Goal: Information Seeking & Learning: Find contact information

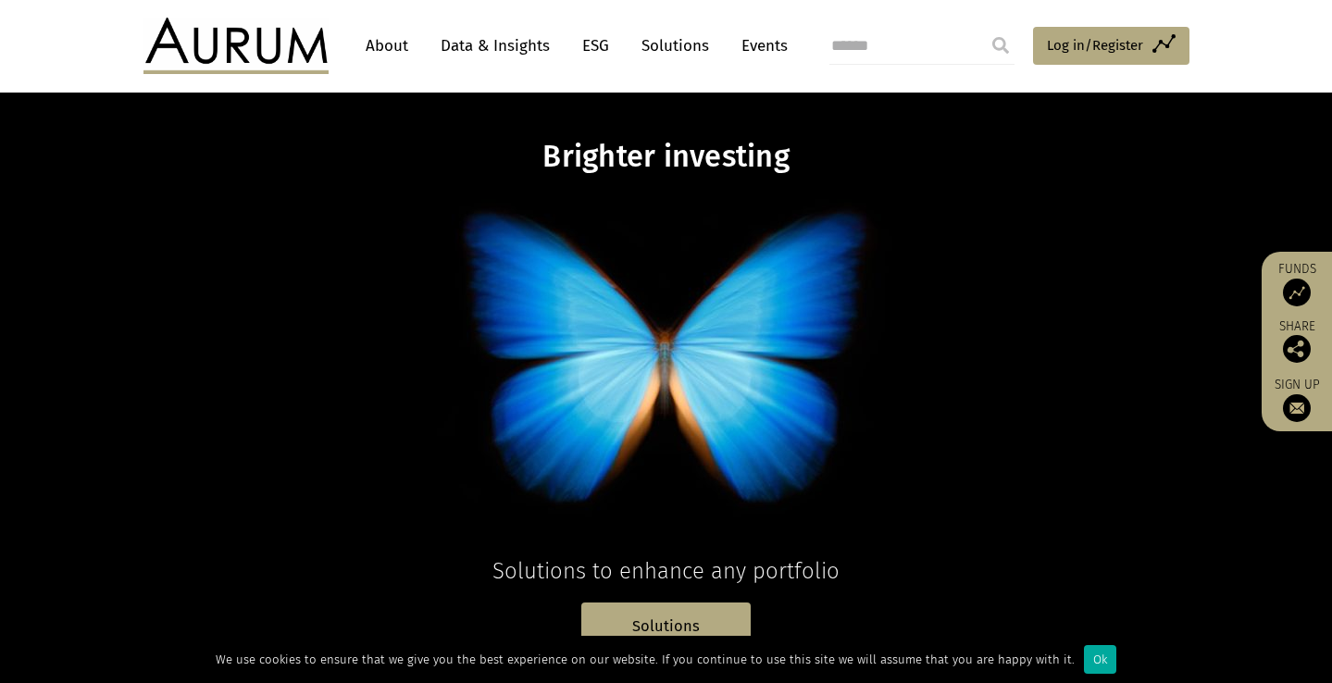
scroll to position [36, 0]
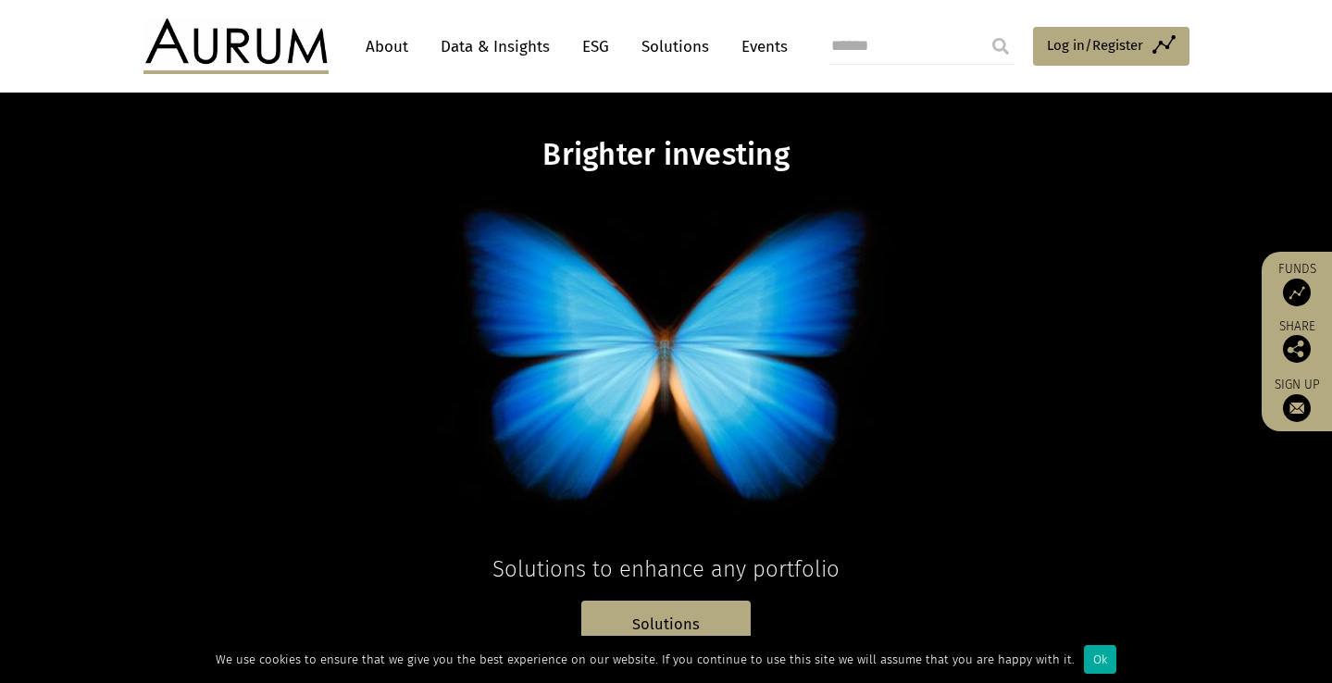
click at [408, 46] on link "About" at bounding box center [386, 47] width 61 height 34
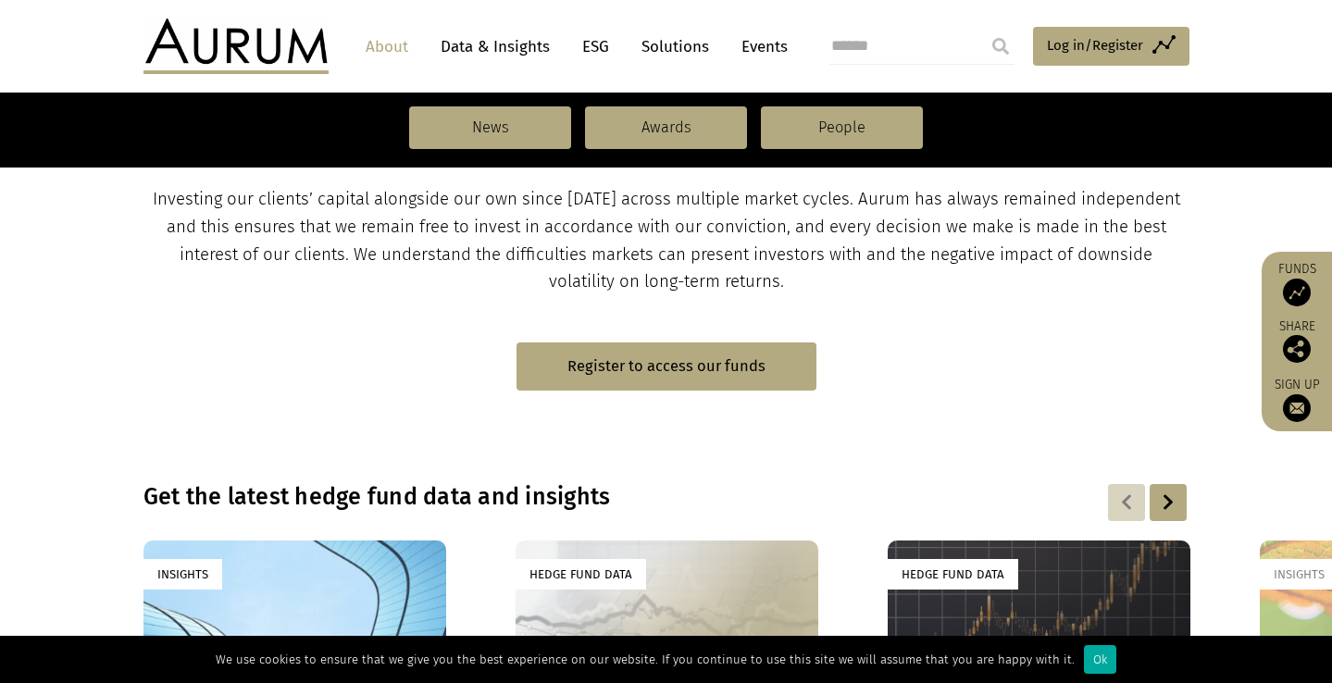
scroll to position [984, 0]
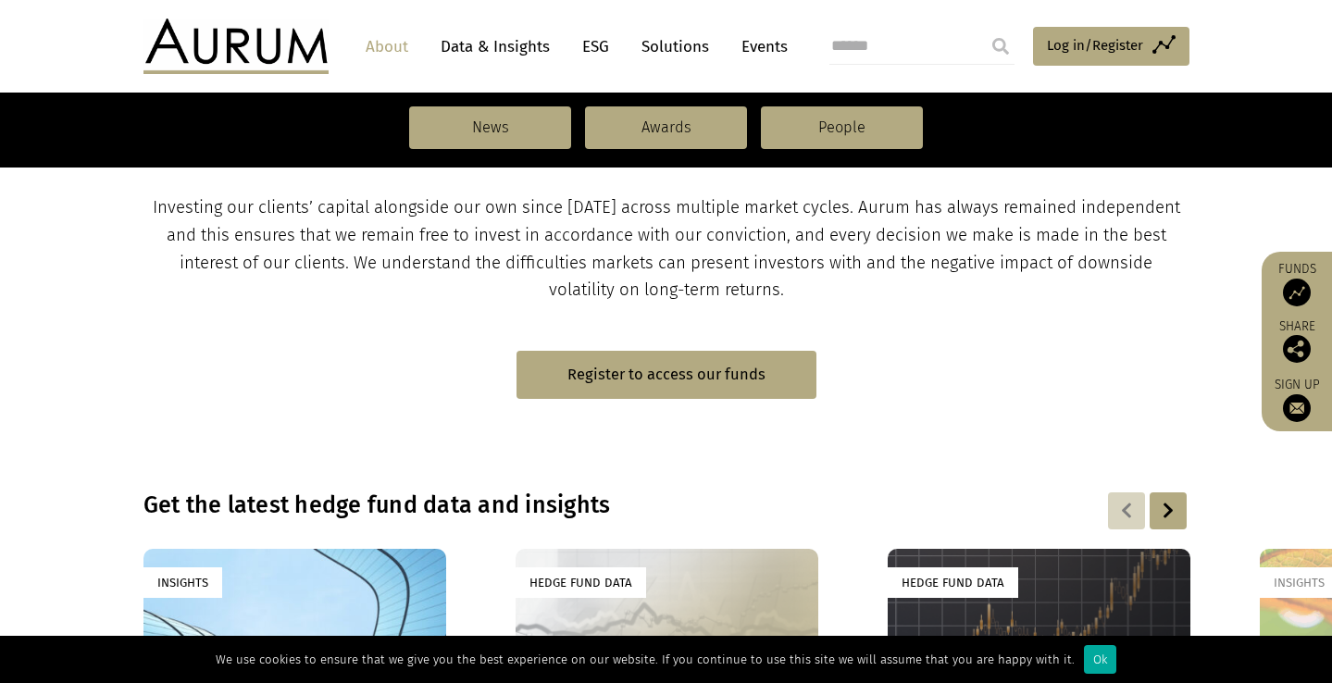
click at [649, 44] on link "Solutions" at bounding box center [675, 47] width 86 height 34
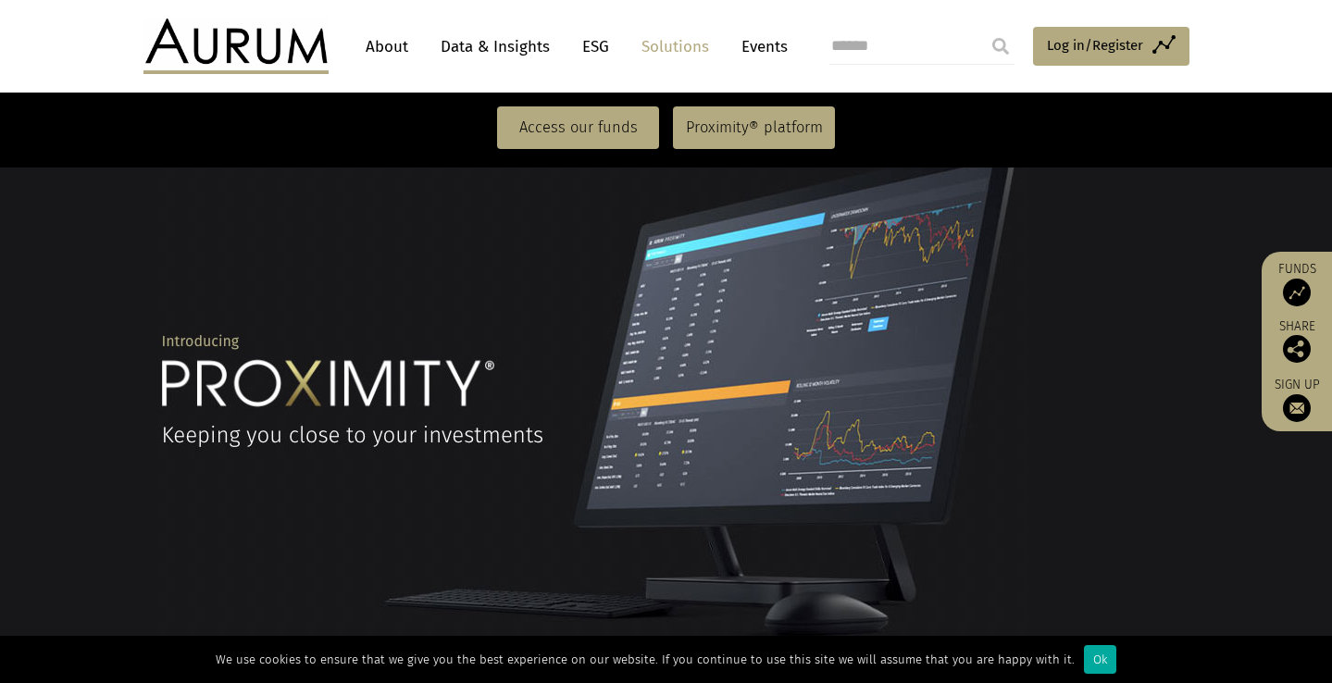
scroll to position [1656, 0]
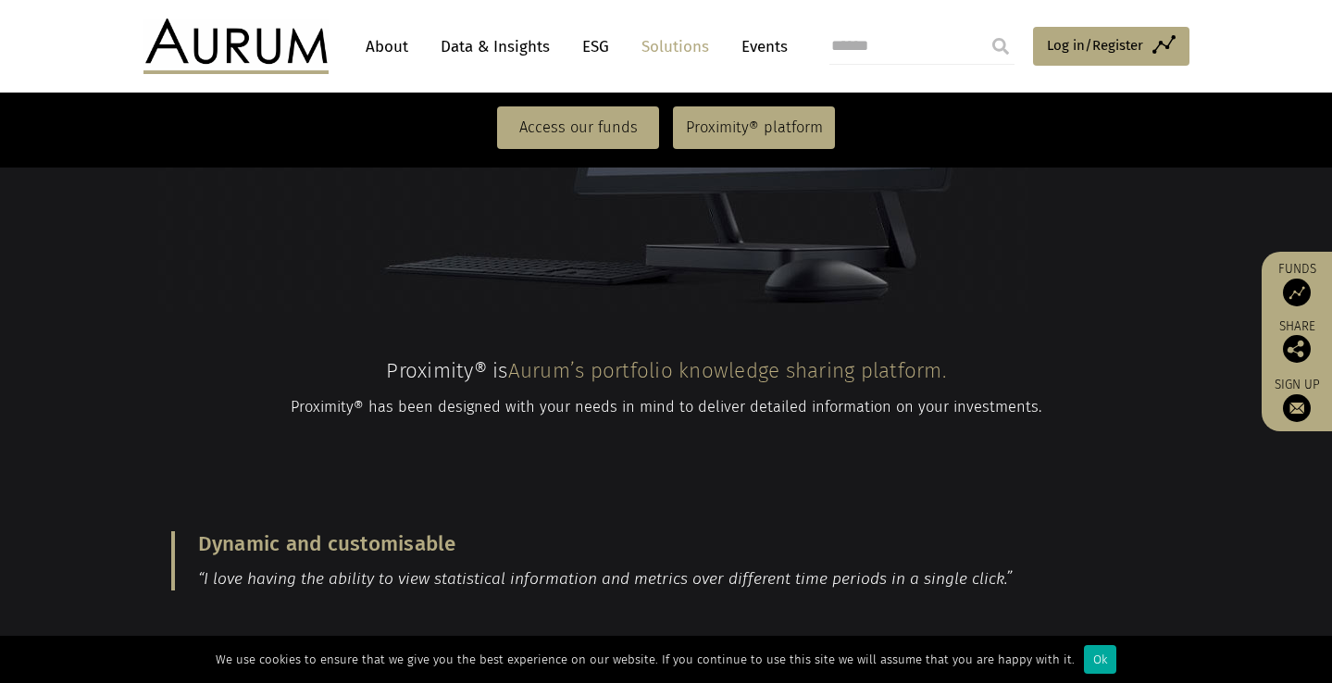
click at [382, 45] on link "About" at bounding box center [386, 47] width 61 height 34
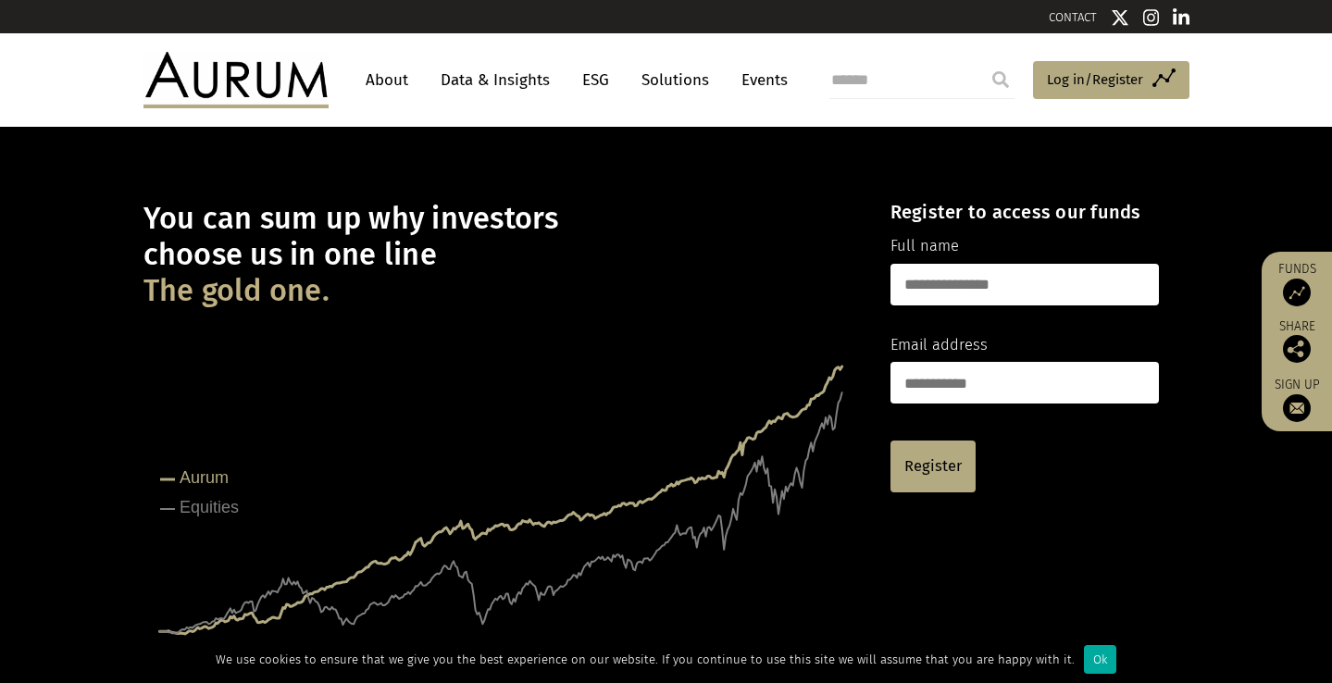
click at [676, 99] on nav "About Data & Insights ESG Solutions Events" at bounding box center [572, 80] width 487 height 56
click at [670, 69] on link "Solutions" at bounding box center [675, 80] width 86 height 34
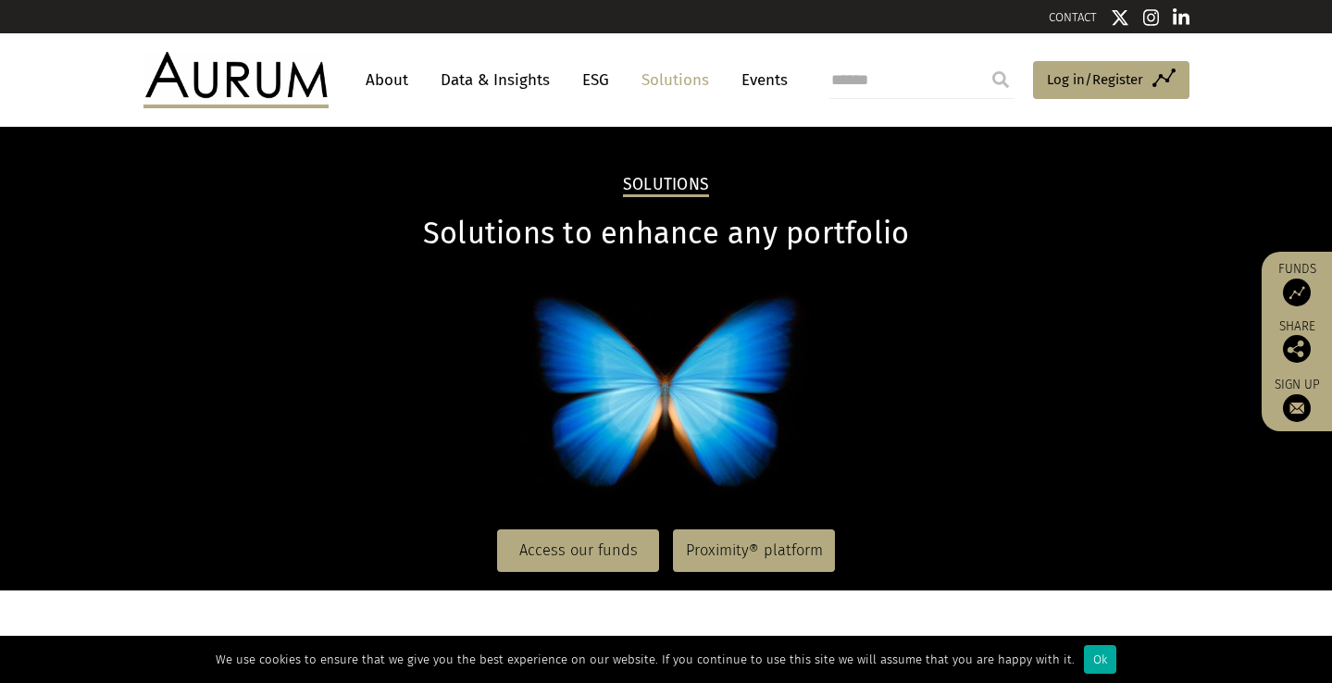
click at [411, 101] on nav "About Data & Insights ESG Solutions Events" at bounding box center [572, 80] width 487 height 56
click at [380, 86] on link "About" at bounding box center [386, 80] width 61 height 34
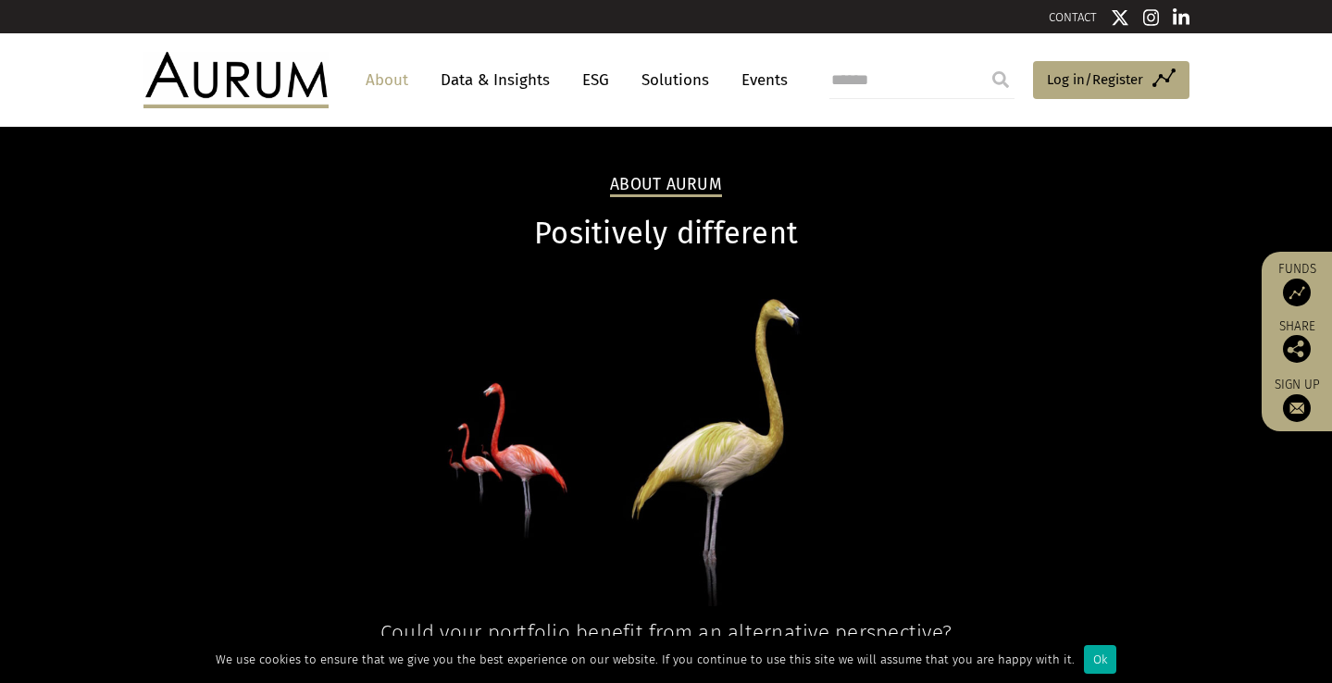
click at [255, 106] on img at bounding box center [235, 80] width 185 height 56
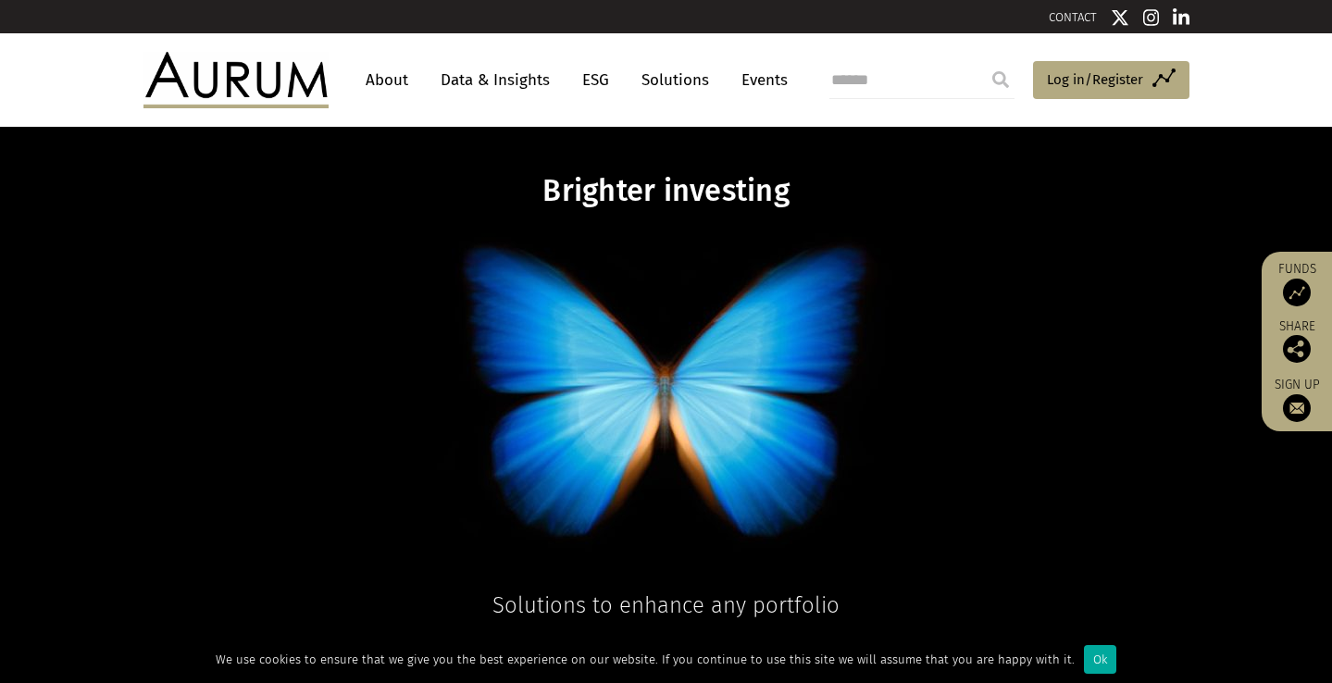
click at [664, 90] on link "Solutions" at bounding box center [675, 80] width 86 height 34
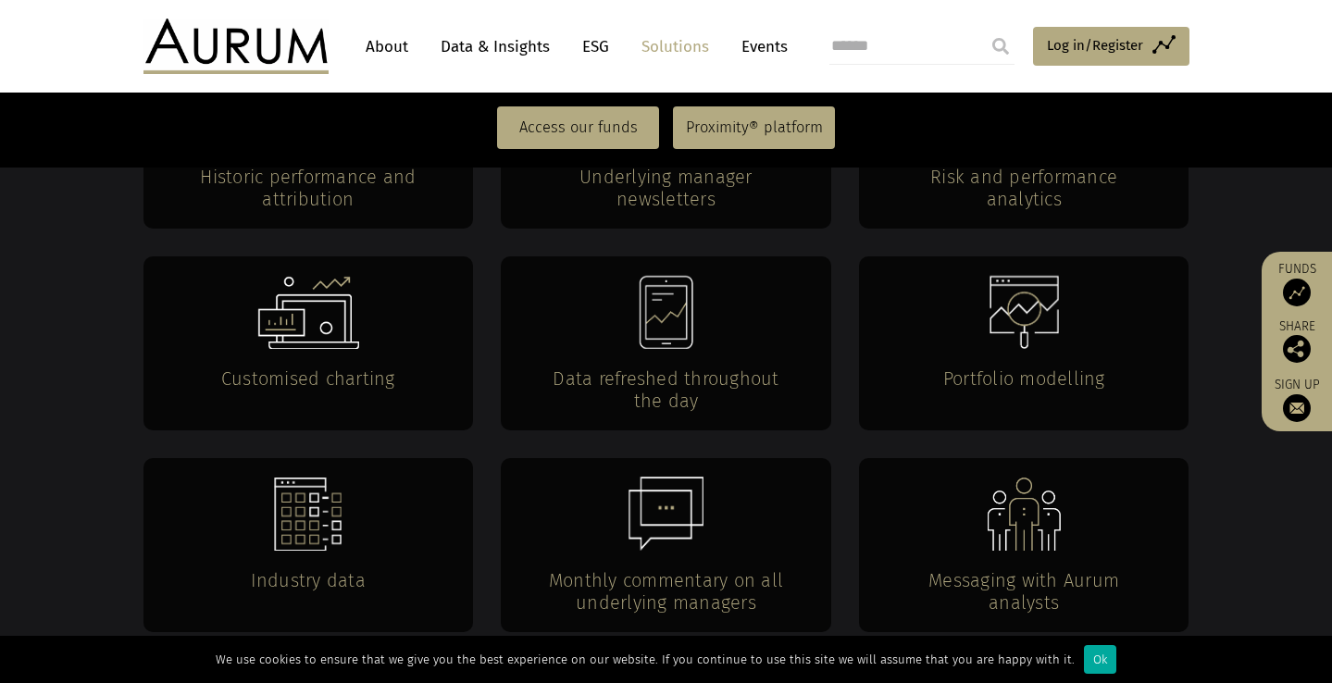
scroll to position [4107, 0]
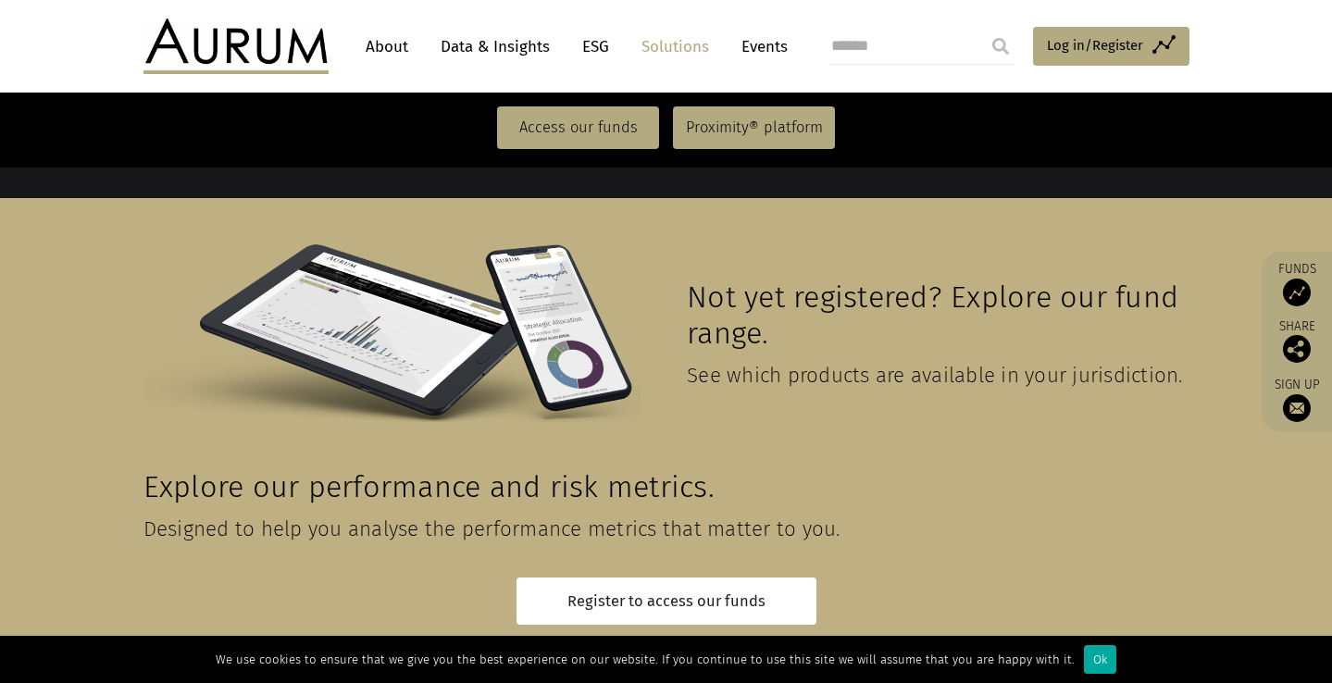
click at [1295, 289] on img at bounding box center [1297, 293] width 28 height 28
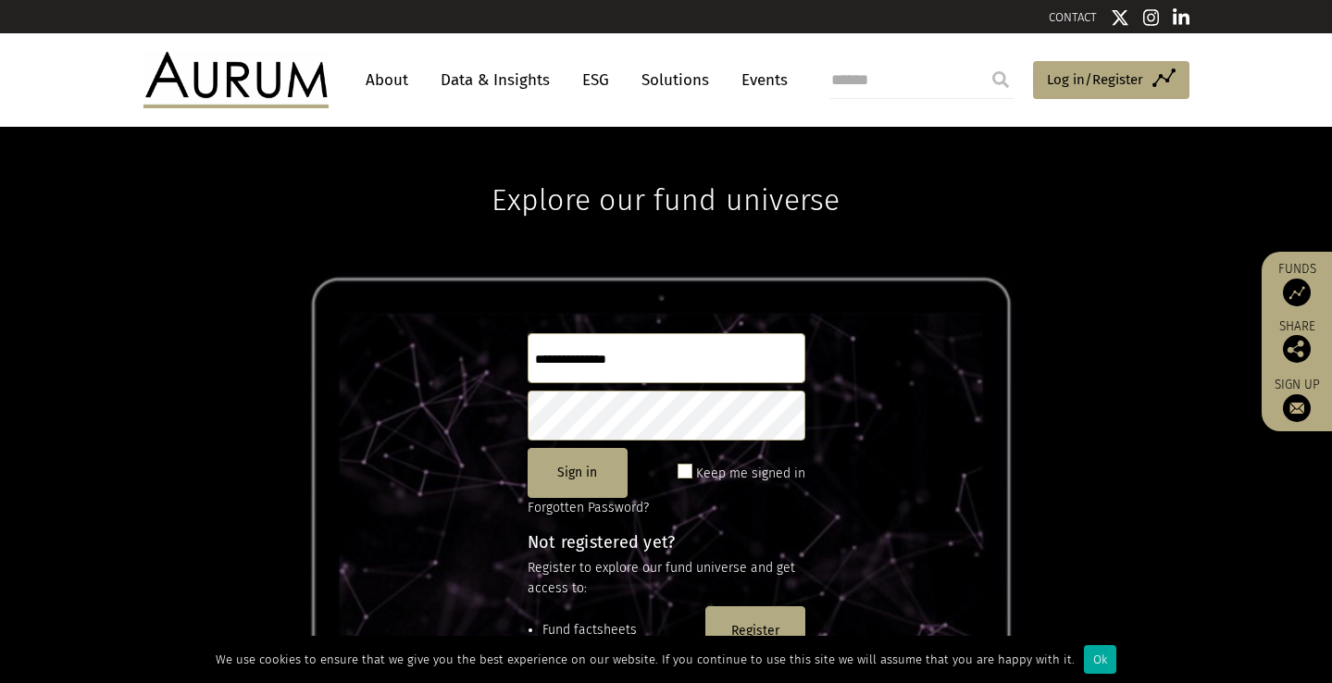
click at [404, 76] on link "About" at bounding box center [386, 80] width 61 height 34
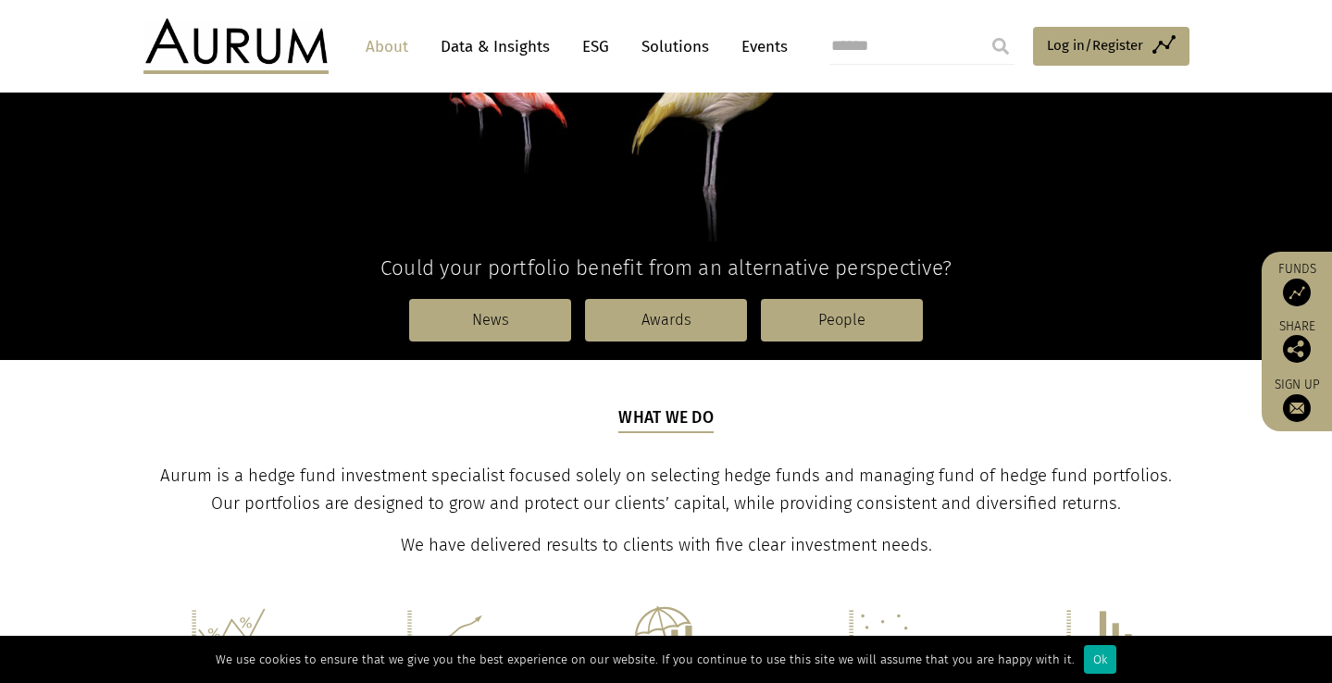
scroll to position [364, 0]
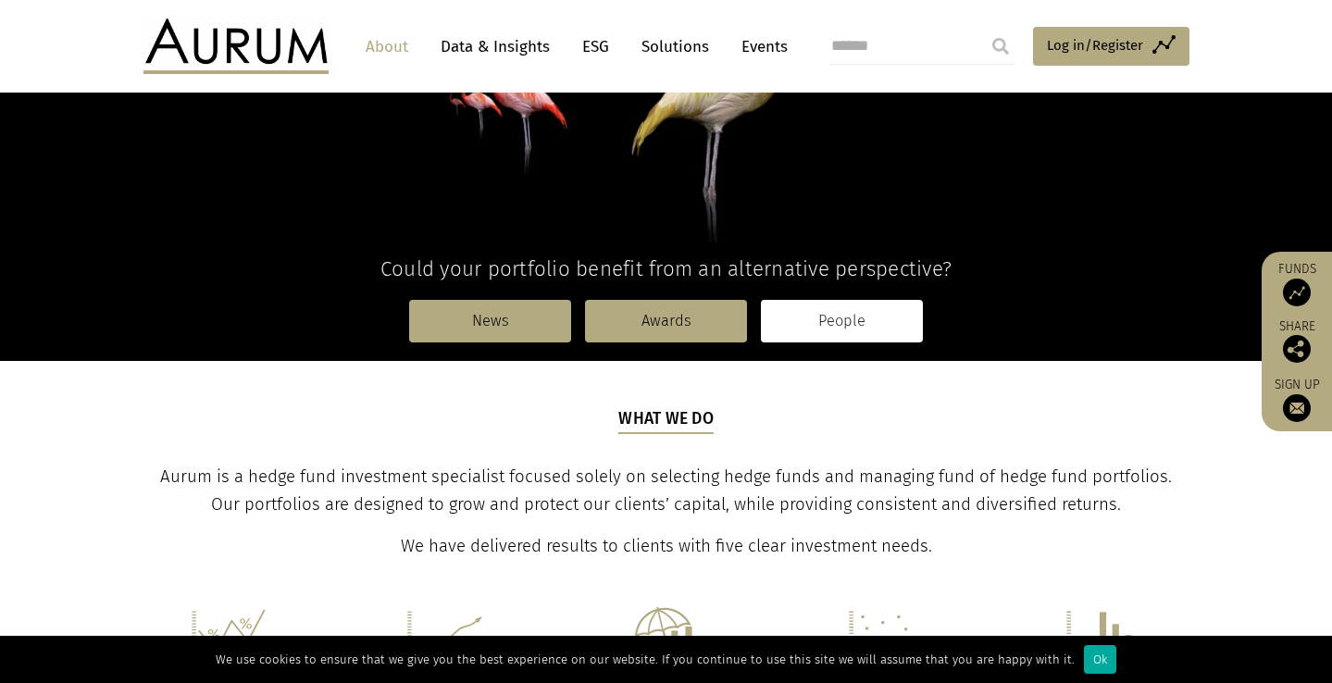
click at [877, 304] on link "People" at bounding box center [842, 321] width 162 height 43
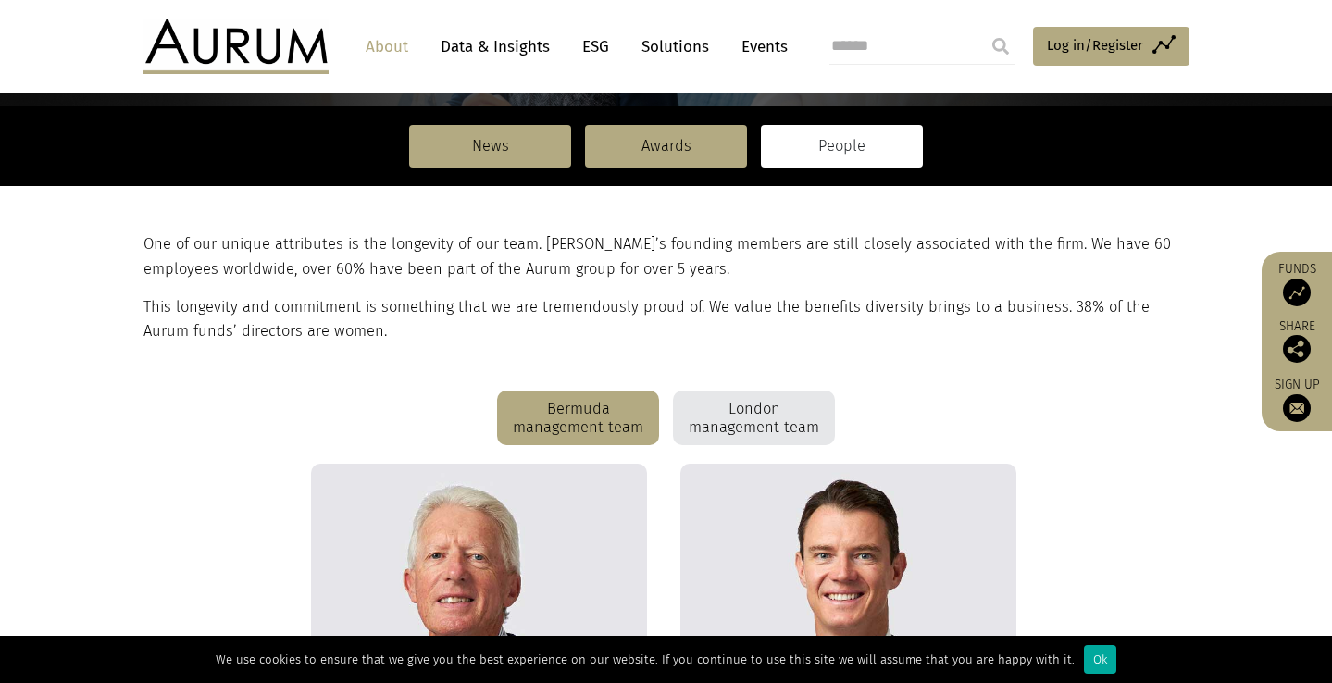
scroll to position [252, 0]
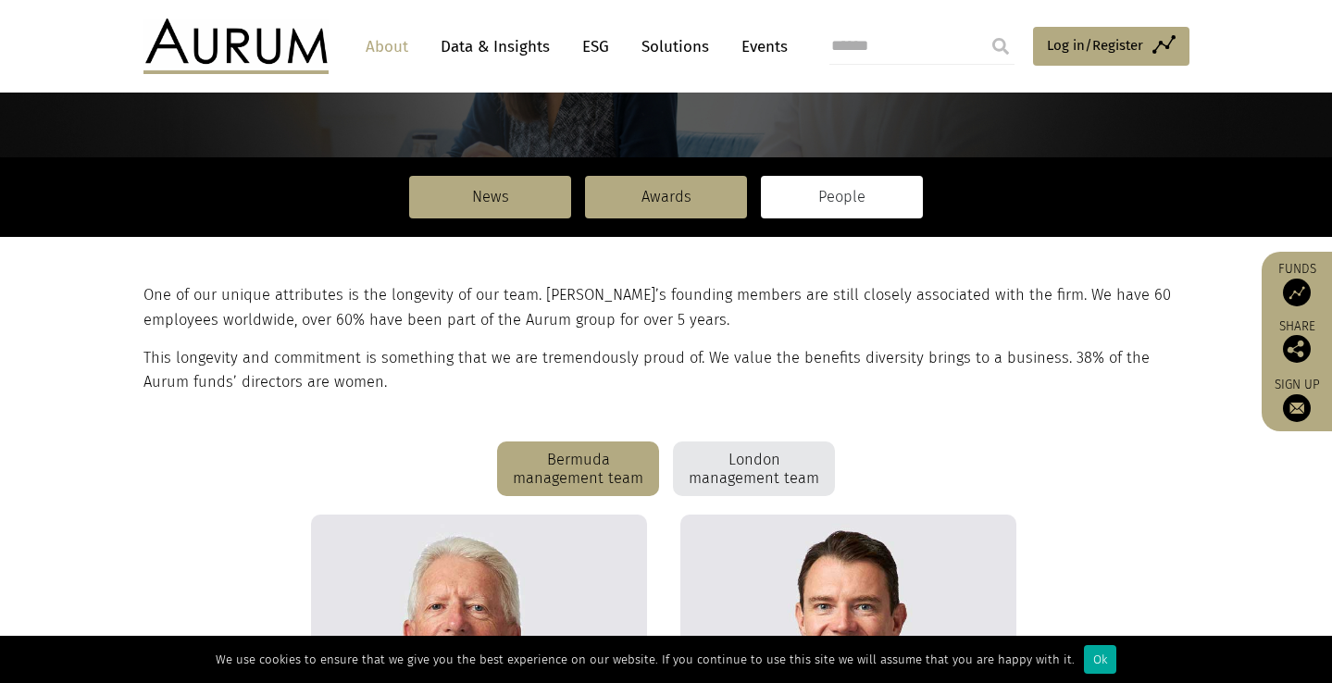
click at [759, 459] on div "London management team" at bounding box center [754, 470] width 162 height 56
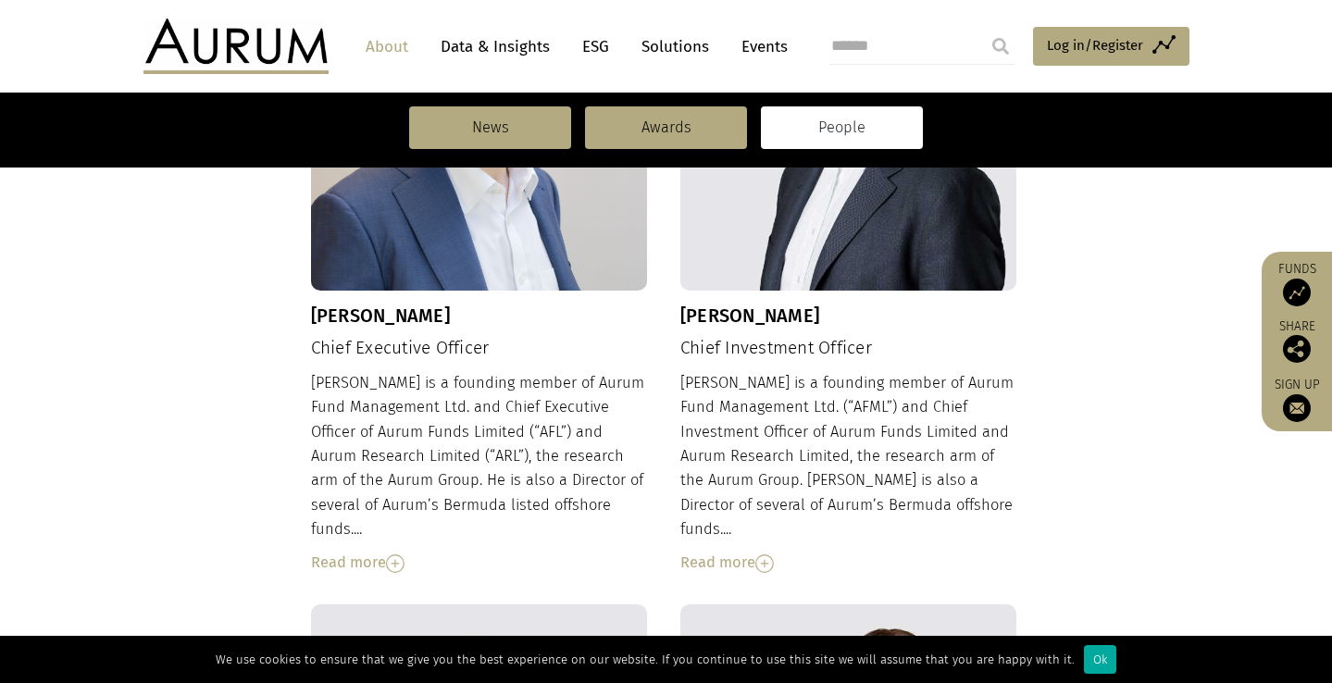
scroll to position [816, 0]
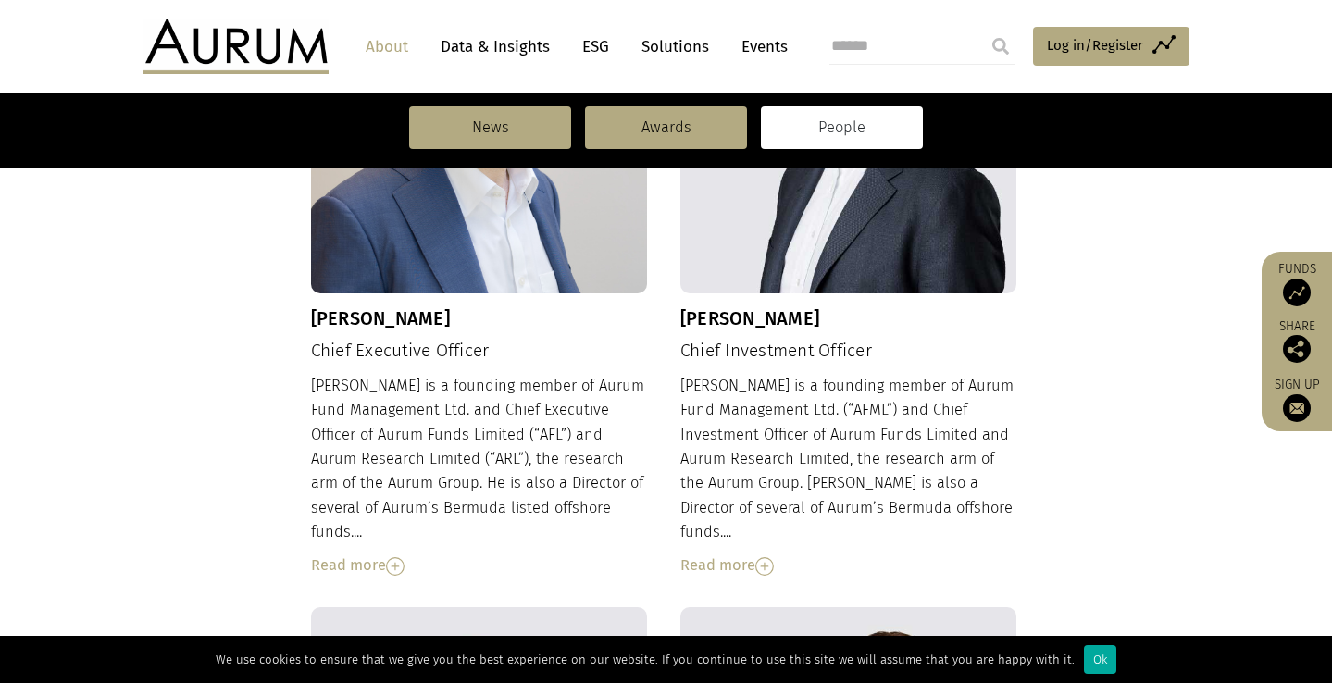
click at [728, 554] on div "Read more" at bounding box center [848, 566] width 337 height 24
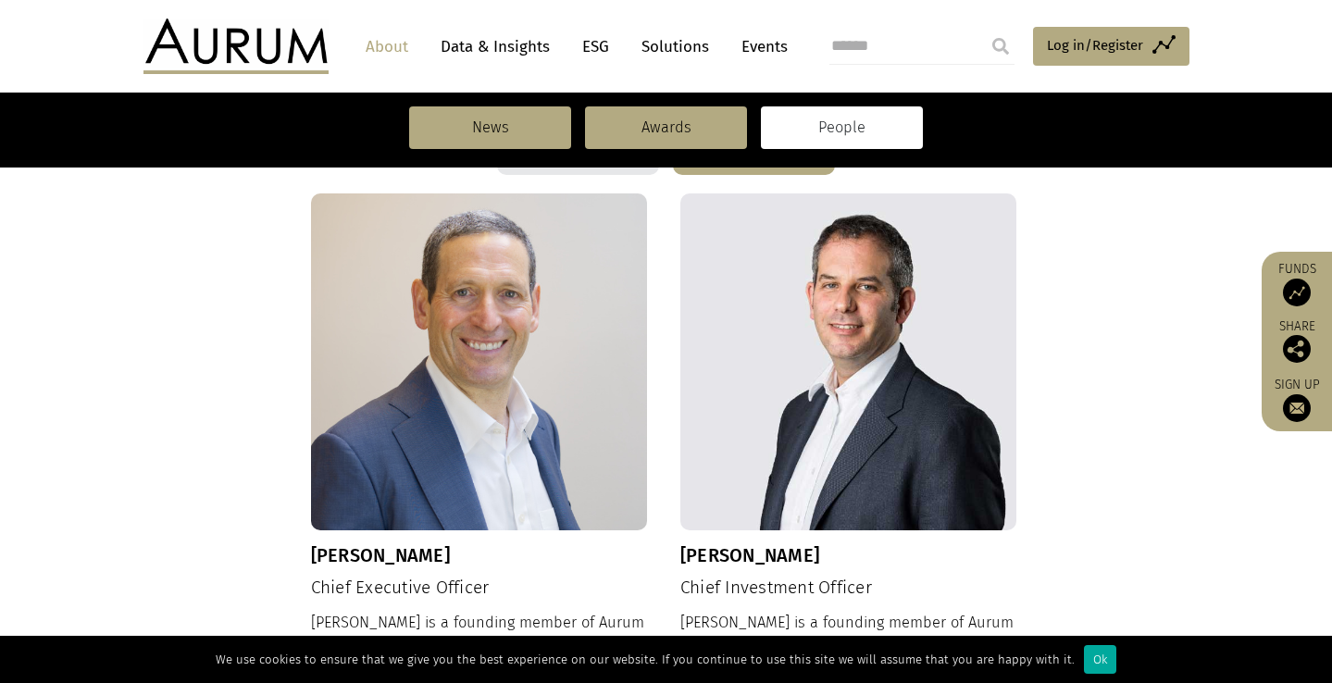
scroll to position [574, 0]
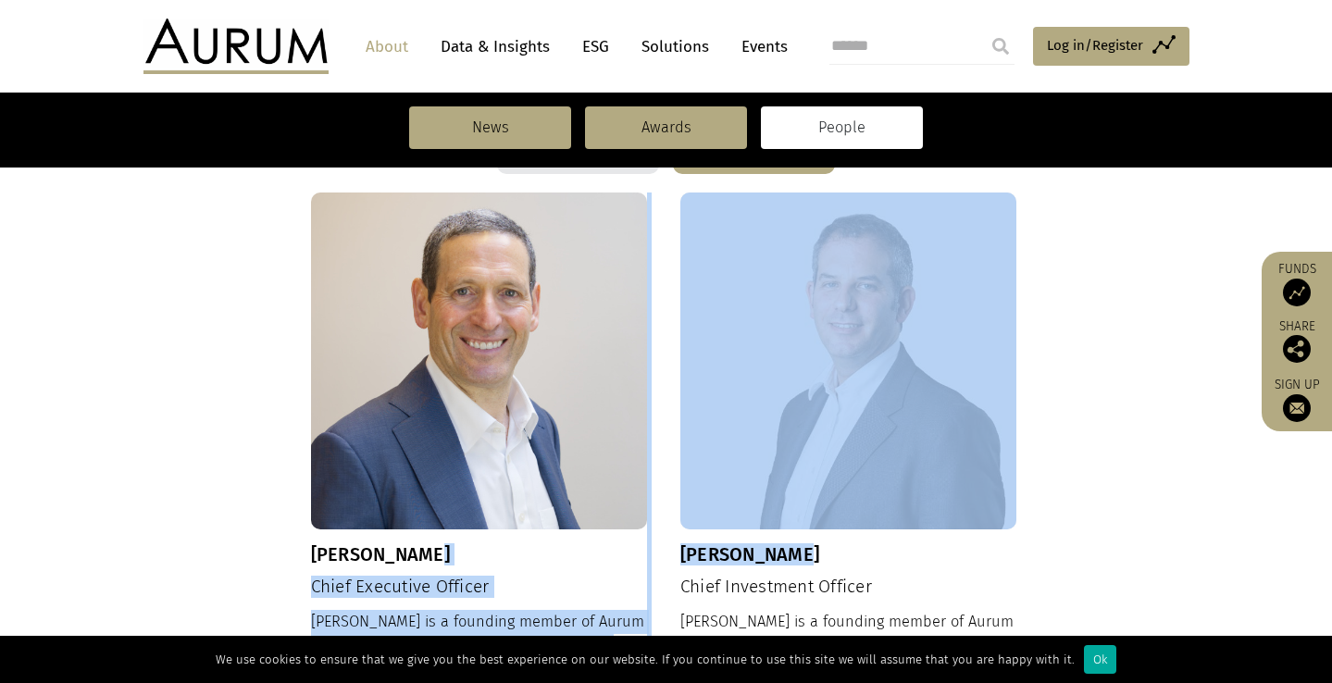
drag, startPoint x: 814, startPoint y: 551, endPoint x: 638, endPoint y: 551, distance: 175.9
click at [638, 551] on div "[PERSON_NAME] Chief Executive Officer [PERSON_NAME] is a founding member of Aur…" at bounding box center [666, 689] width 711 height 992
click at [704, 532] on div "[PERSON_NAME] Chief Investment Officer [PERSON_NAME] is a founding member of Au…" at bounding box center [848, 675] width 337 height 964
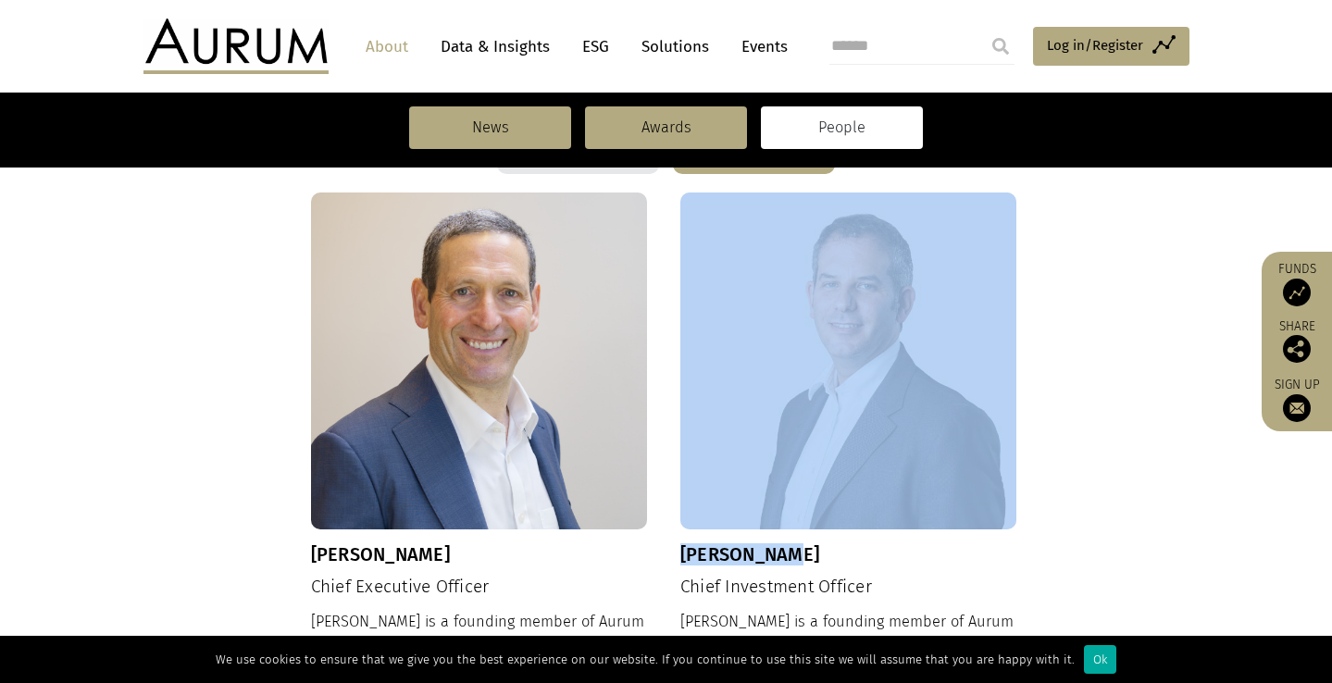
drag, startPoint x: 799, startPoint y: 555, endPoint x: 662, endPoint y: 555, distance: 137.0
click at [662, 555] on div "[PERSON_NAME] Chief Executive Officer [PERSON_NAME] is a founding member of Aur…" at bounding box center [666, 689] width 711 height 992
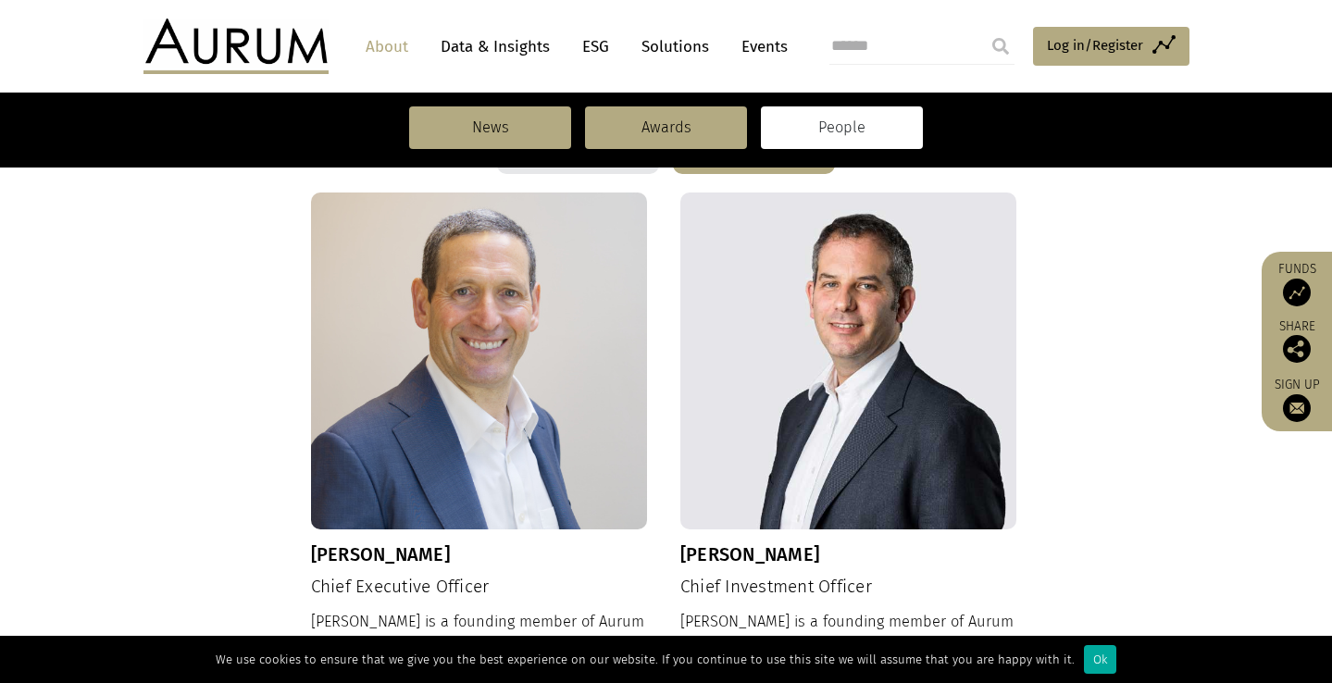
click at [884, 557] on h3 "[PERSON_NAME]" at bounding box center [848, 554] width 337 height 22
click at [798, 557] on h3 "[PERSON_NAME]" at bounding box center [848, 554] width 337 height 22
drag, startPoint x: 806, startPoint y: 554, endPoint x: 680, endPoint y: 554, distance: 125.9
click at [680, 554] on h3 "[PERSON_NAME]" at bounding box center [848, 554] width 337 height 22
copy h3 "[PERSON_NAME]"
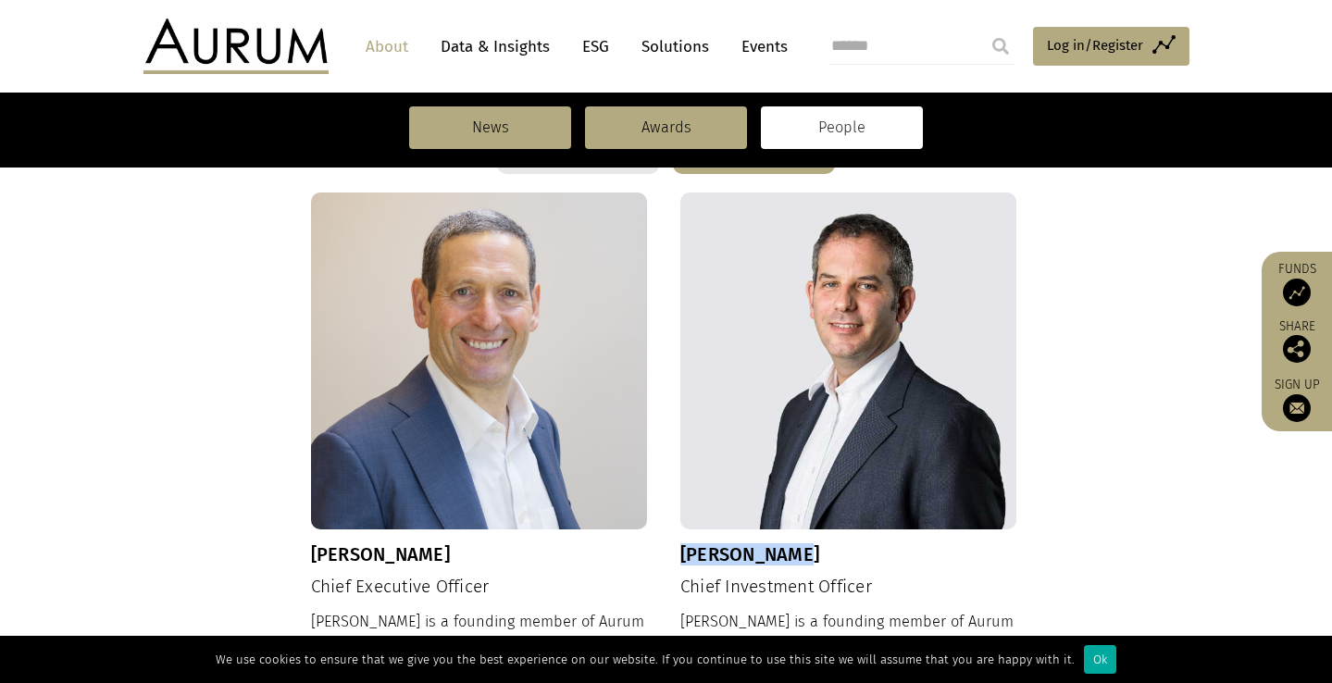
copy h3 "[PERSON_NAME]"
